Goal: Find specific page/section: Find specific page/section

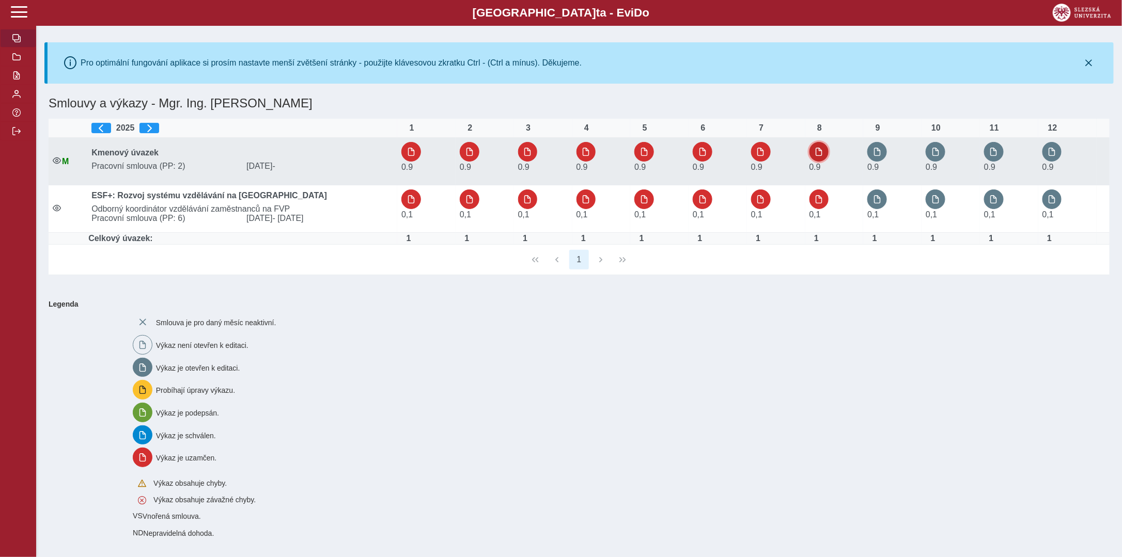
click at [820, 154] on span "button" at bounding box center [818, 152] width 8 height 8
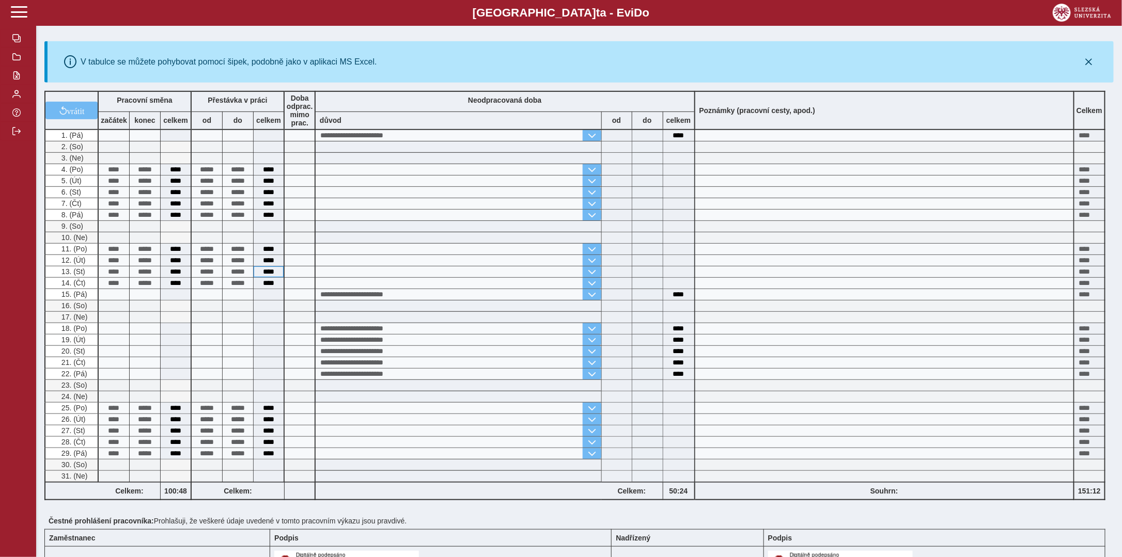
scroll to position [207, 0]
